Goal: Find specific page/section: Find specific page/section

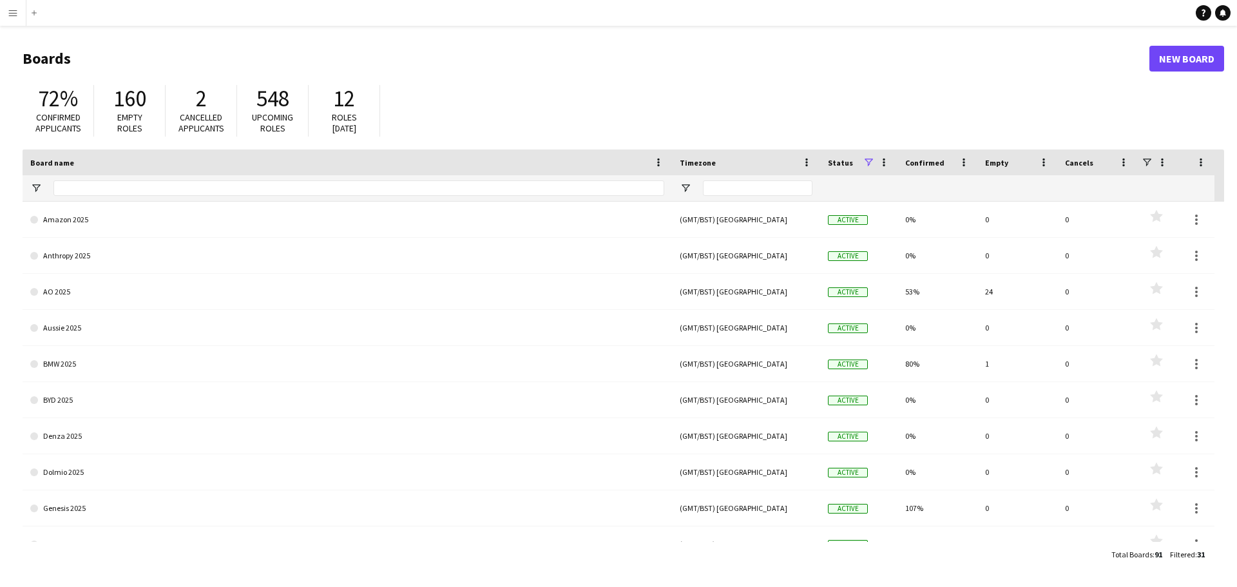
click at [10, 10] on app-icon "Menu" at bounding box center [13, 13] width 10 height 10
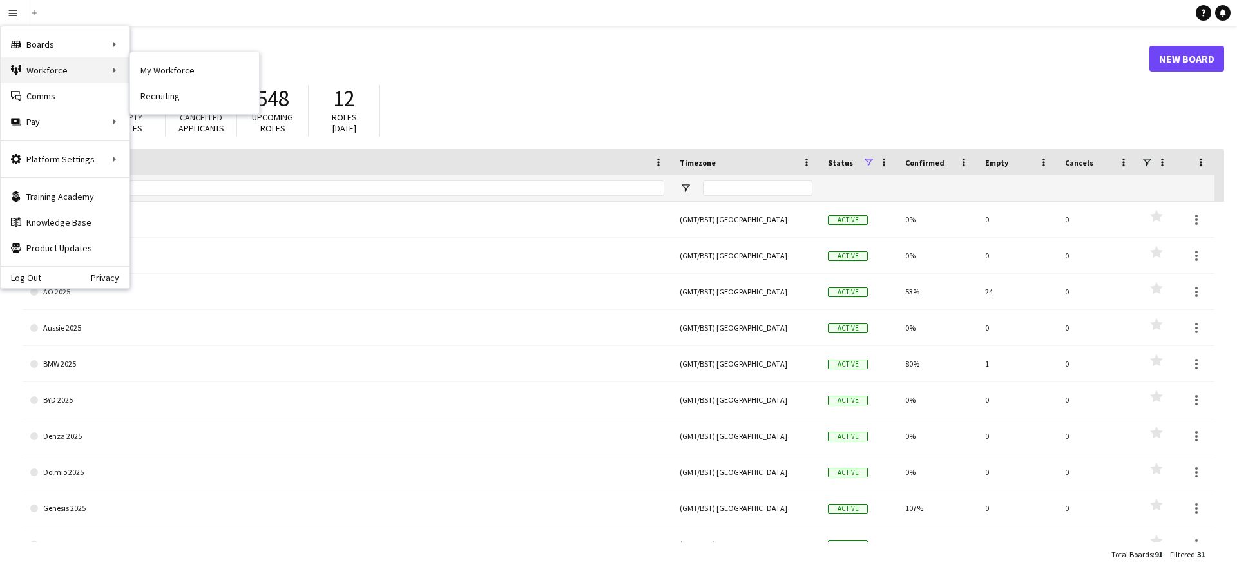
click at [55, 66] on div "Workforce Workforce" at bounding box center [65, 70] width 129 height 26
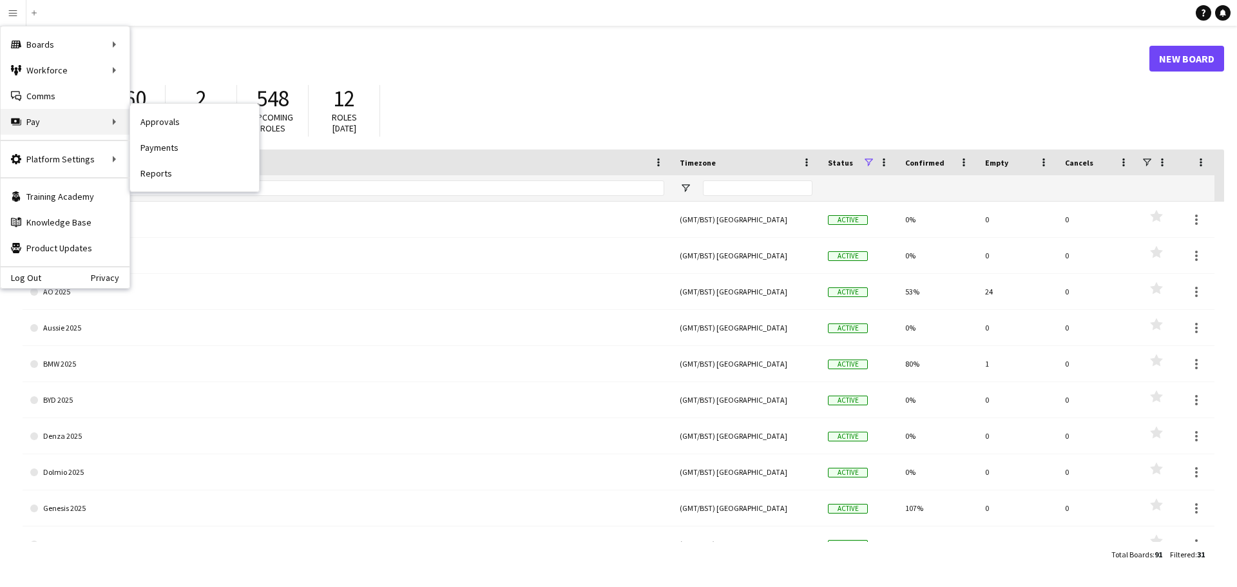
click at [59, 122] on div "Pay Pay" at bounding box center [65, 122] width 129 height 26
click at [50, 122] on div "Pay Pay" at bounding box center [65, 122] width 129 height 26
click at [68, 124] on div "Pay Pay" at bounding box center [65, 122] width 129 height 26
click at [73, 124] on div "Pay Pay" at bounding box center [65, 122] width 129 height 26
click at [158, 150] on link "Payments" at bounding box center [194, 148] width 129 height 26
